Goal: Task Accomplishment & Management: Manage account settings

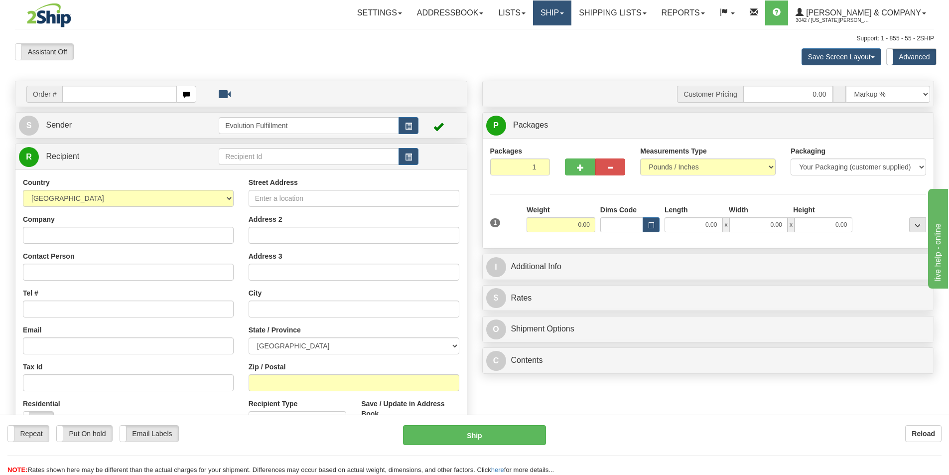
click at [571, 10] on link "Ship" at bounding box center [552, 12] width 38 height 25
click at [561, 46] on span "OnHold / Order Queue" at bounding box center [525, 48] width 70 height 8
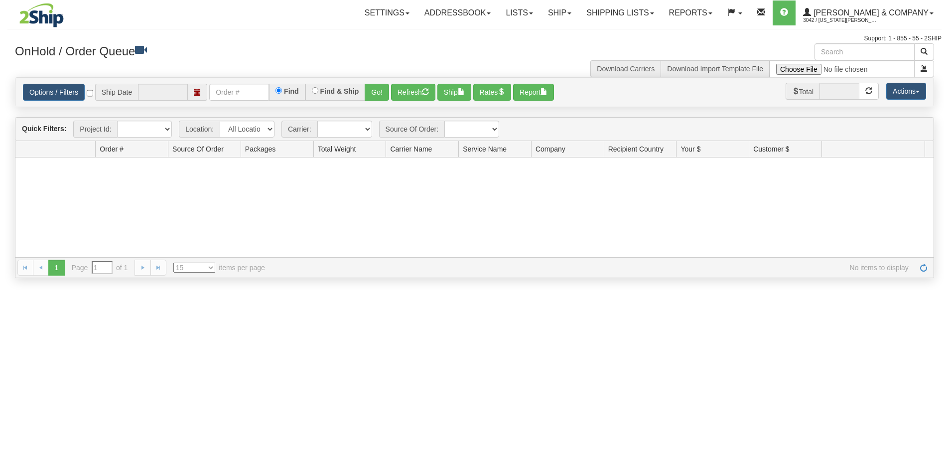
type input "[DATE]"
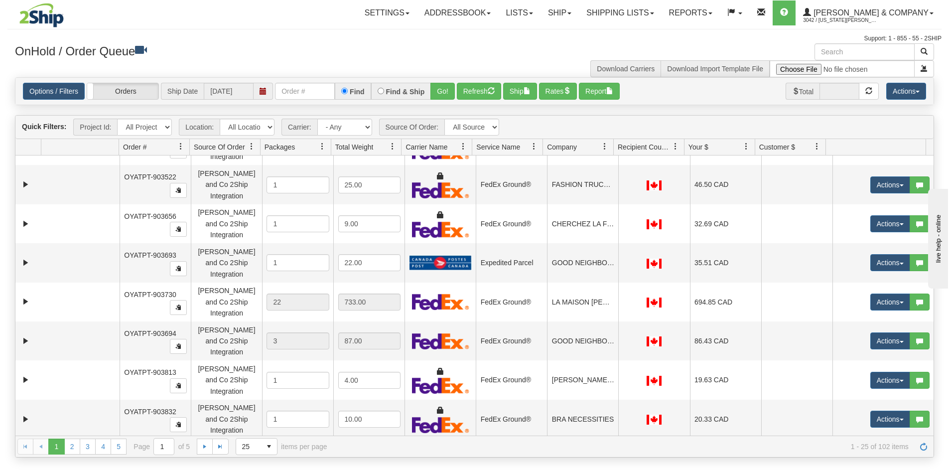
scroll to position [542, 0]
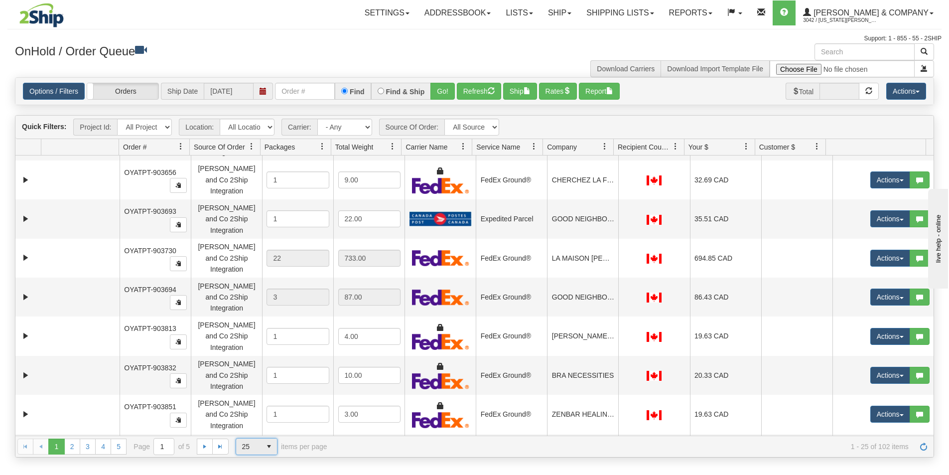
click at [261, 450] on span "select" at bounding box center [269, 446] width 16 height 16
click at [264, 431] on li "100" at bounding box center [256, 430] width 41 height 14
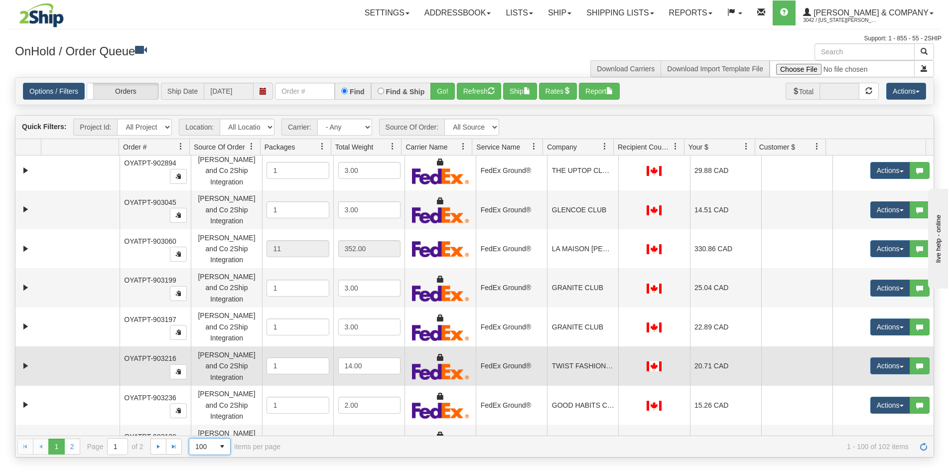
scroll to position [0, 0]
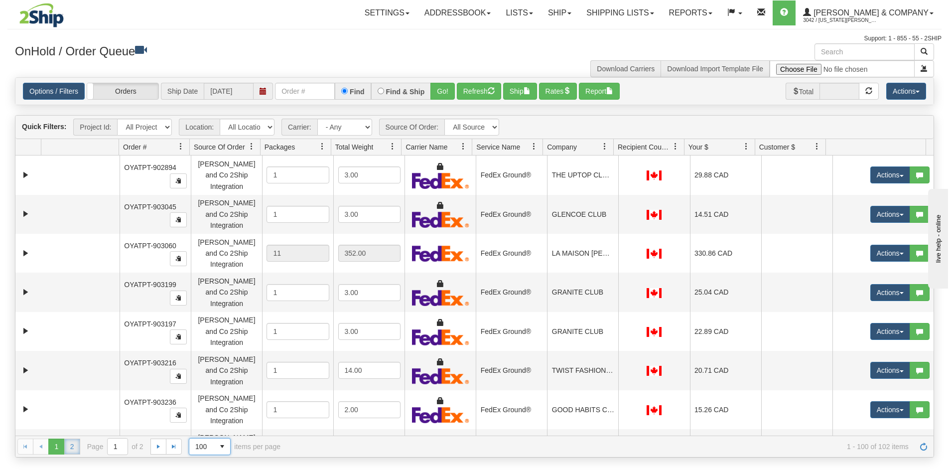
click at [74, 446] on link "2" at bounding box center [72, 446] width 16 height 16
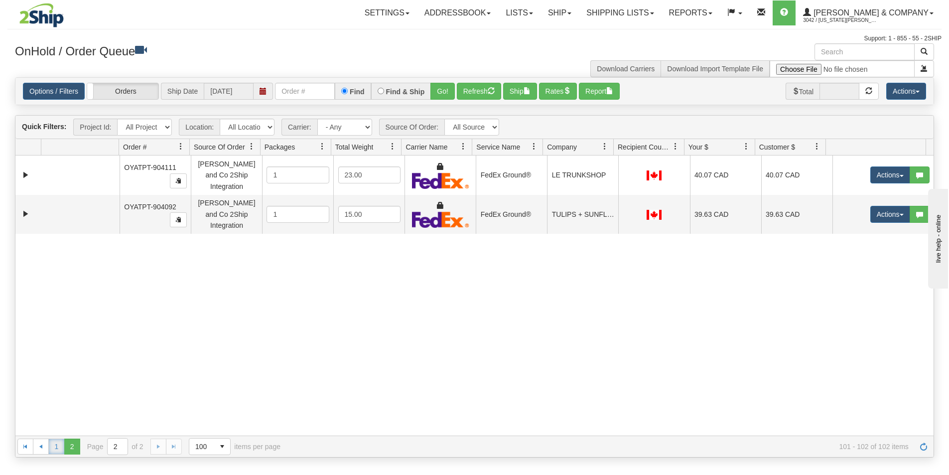
click at [56, 448] on link "1" at bounding box center [56, 446] width 16 height 16
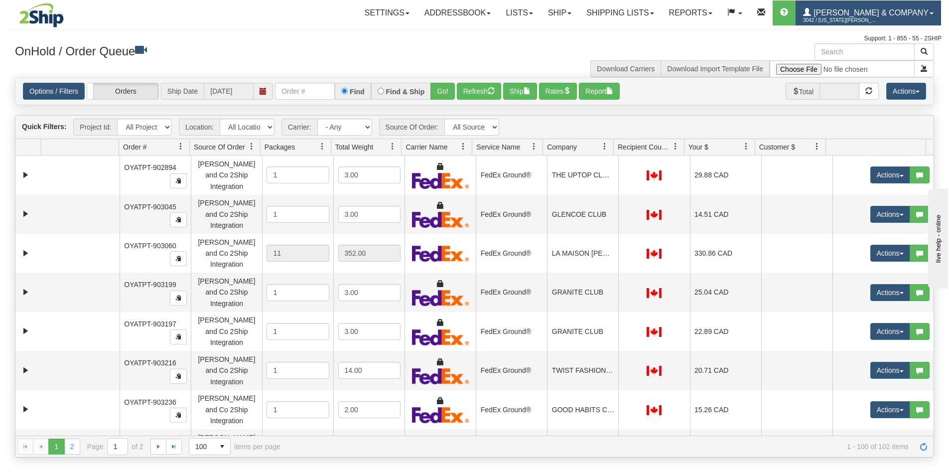
click at [874, 12] on span "[PERSON_NAME] & Company" at bounding box center [870, 12] width 118 height 8
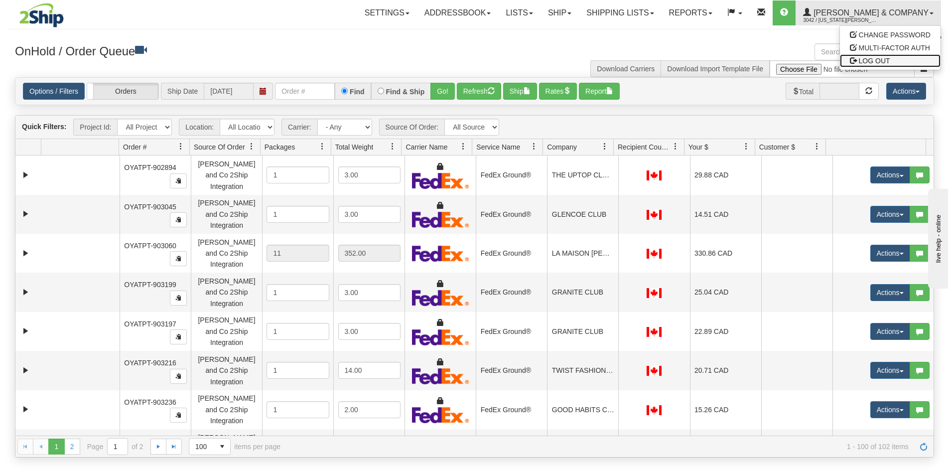
click at [872, 60] on span "LOG OUT" at bounding box center [873, 61] width 31 height 8
